Goal: Task Accomplishment & Management: Complete application form

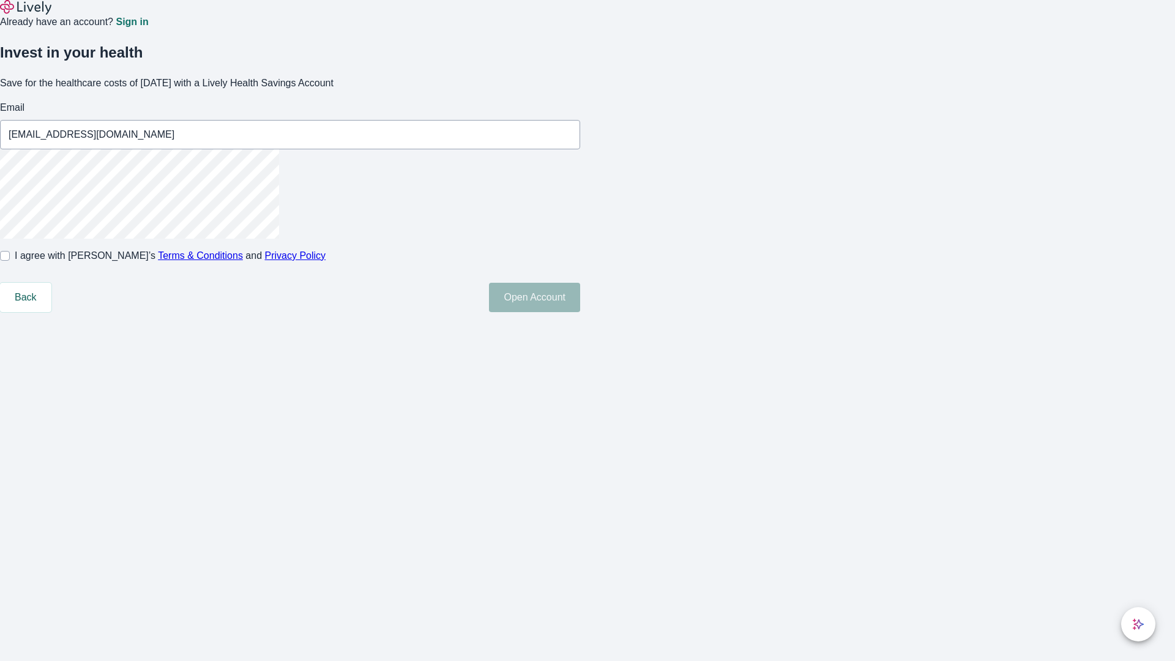
click at [10, 261] on input "I agree with Lively’s Terms & Conditions and Privacy Policy" at bounding box center [5, 256] width 10 height 10
checkbox input "true"
click at [580, 312] on button "Open Account" at bounding box center [534, 297] width 91 height 29
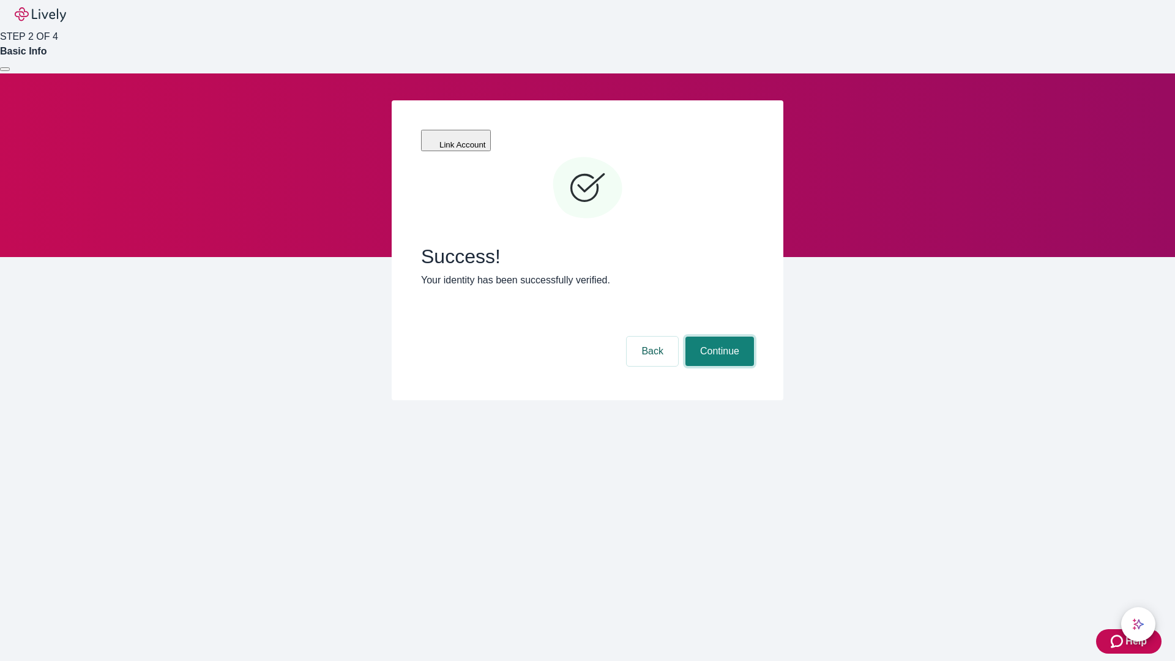
click at [718, 337] on button "Continue" at bounding box center [720, 351] width 69 height 29
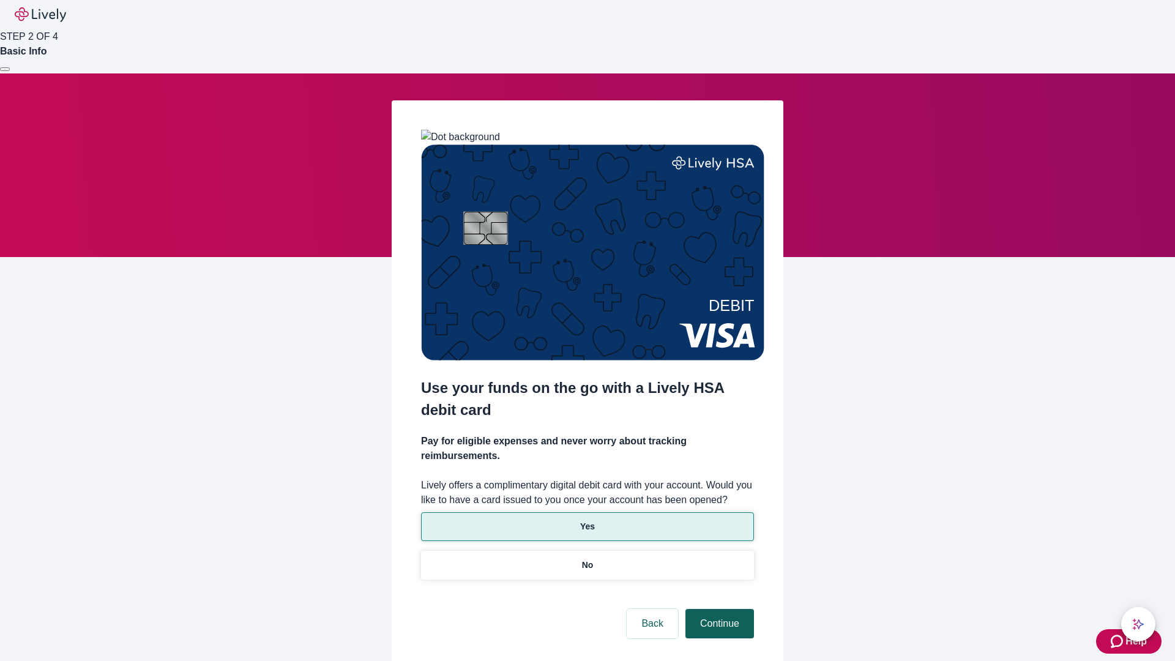
click at [587, 520] on p "Yes" at bounding box center [587, 526] width 15 height 13
click at [718, 609] on button "Continue" at bounding box center [720, 623] width 69 height 29
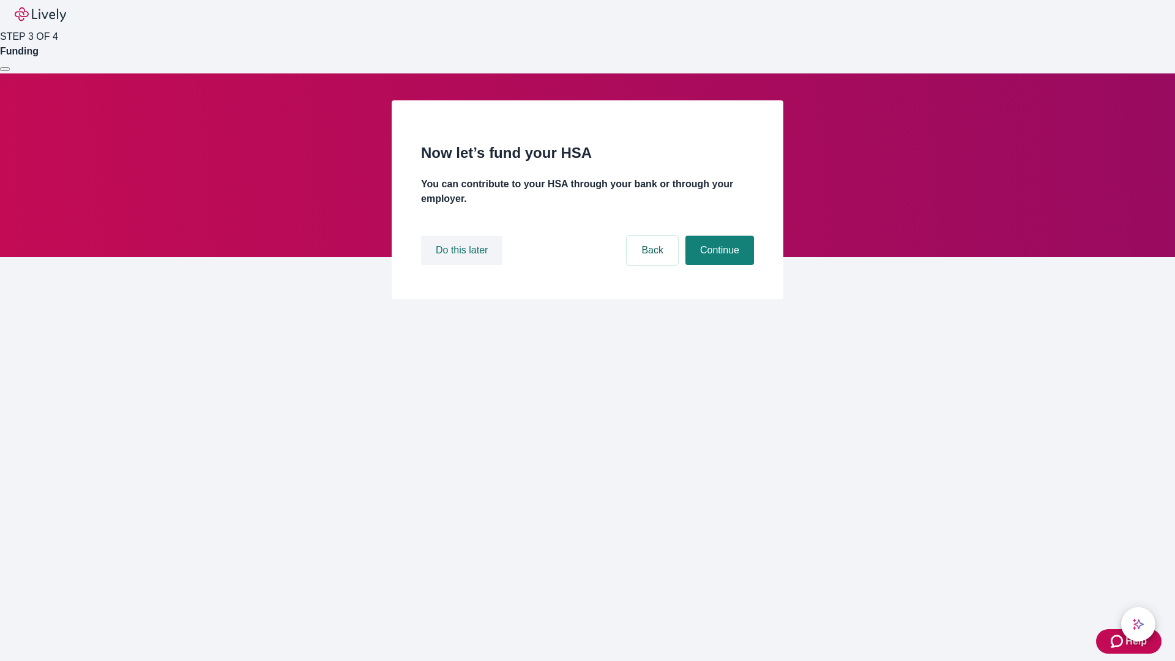
click at [463, 265] on button "Do this later" at bounding box center [461, 250] width 81 height 29
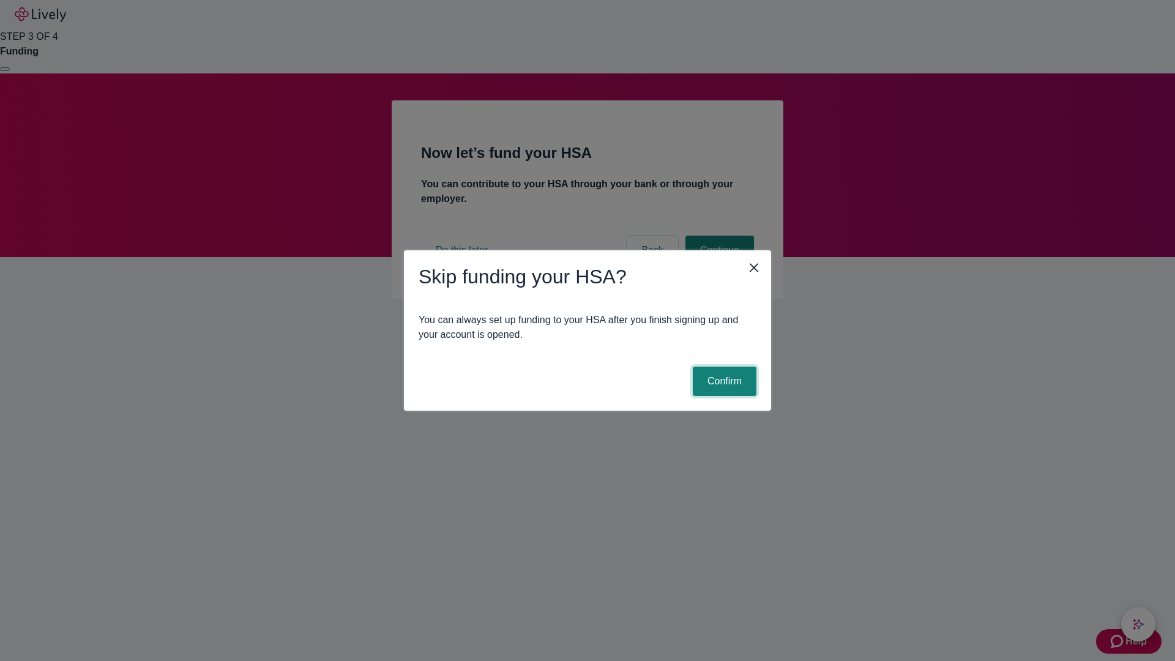
click at [723, 381] on button "Confirm" at bounding box center [725, 381] width 64 height 29
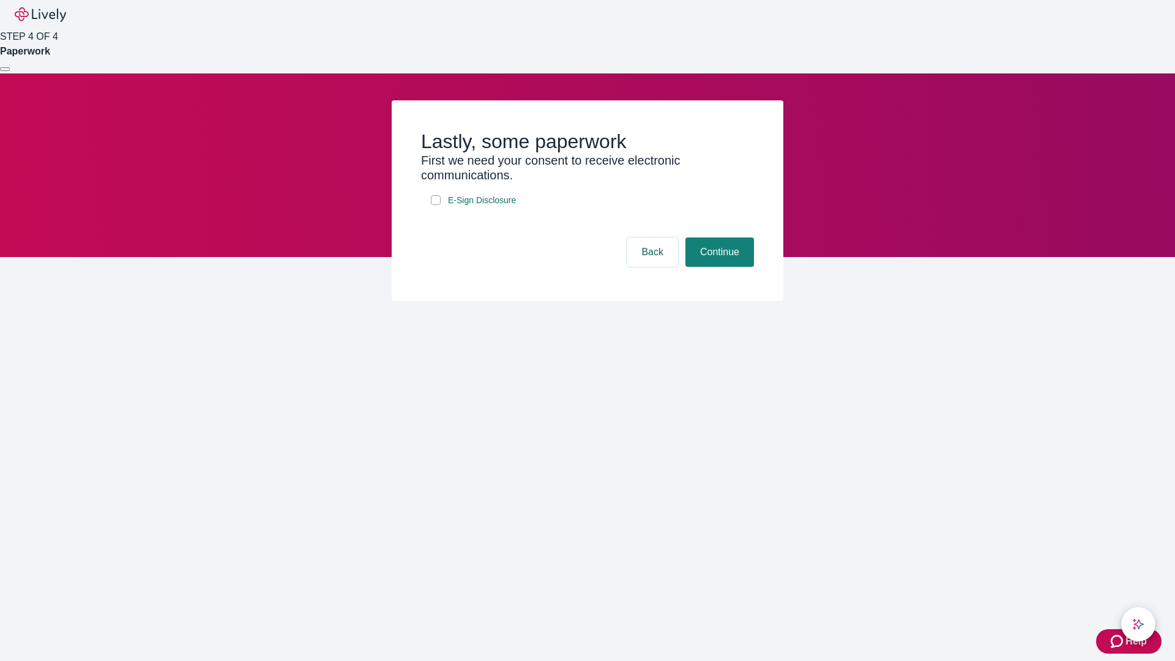
click at [436, 205] on input "E-Sign Disclosure" at bounding box center [436, 200] width 10 height 10
checkbox input "true"
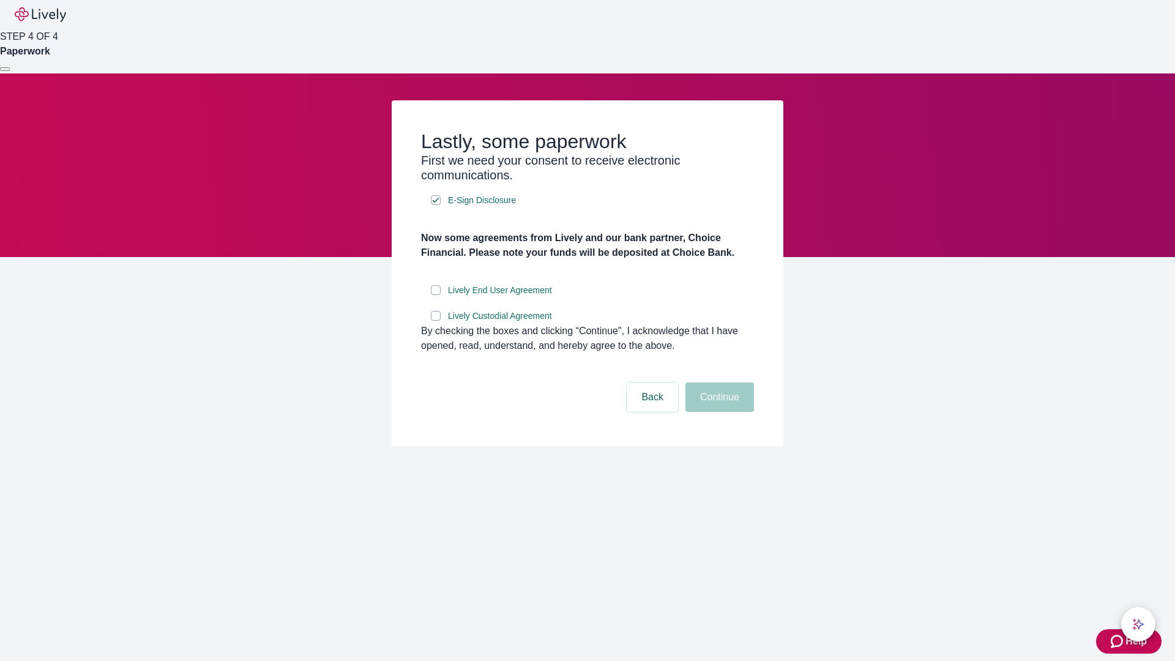
click at [436, 295] on input "Lively End User Agreement" at bounding box center [436, 290] width 10 height 10
checkbox input "true"
click at [436, 321] on input "Lively Custodial Agreement" at bounding box center [436, 316] width 10 height 10
checkbox input "true"
click at [718, 412] on button "Continue" at bounding box center [720, 397] width 69 height 29
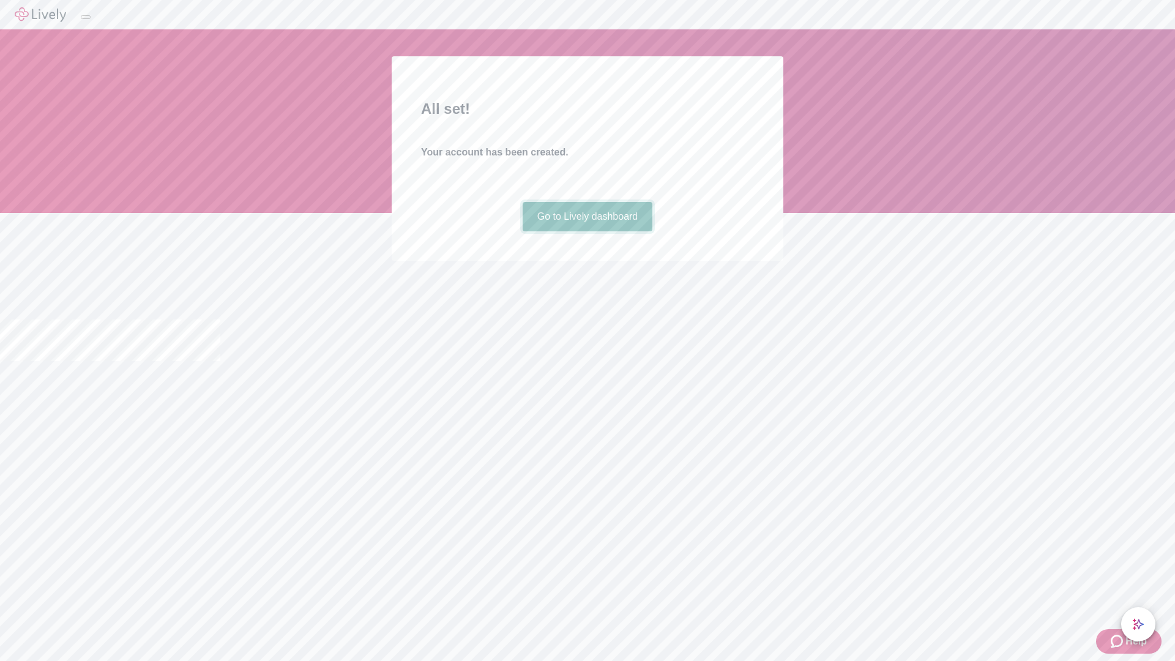
click at [587, 231] on link "Go to Lively dashboard" at bounding box center [588, 216] width 130 height 29
